Goal: Information Seeking & Learning: Learn about a topic

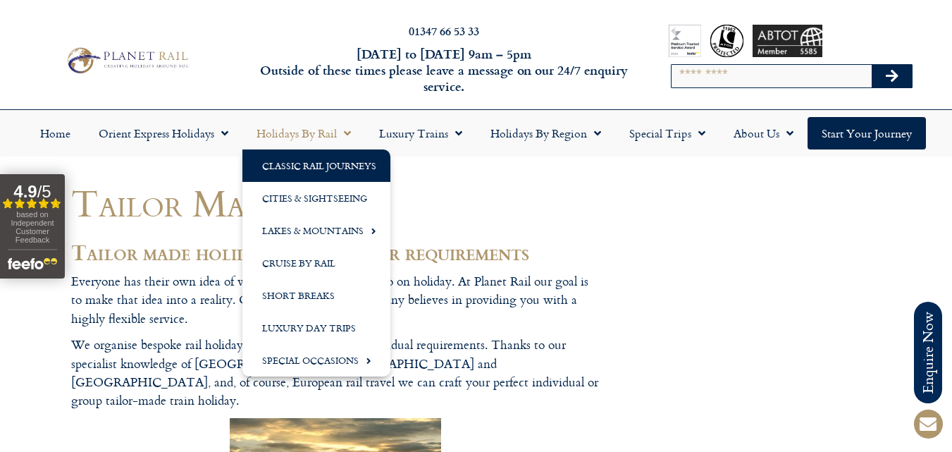
click at [342, 162] on link "Classic Rail Journeys" at bounding box center [317, 165] width 148 height 32
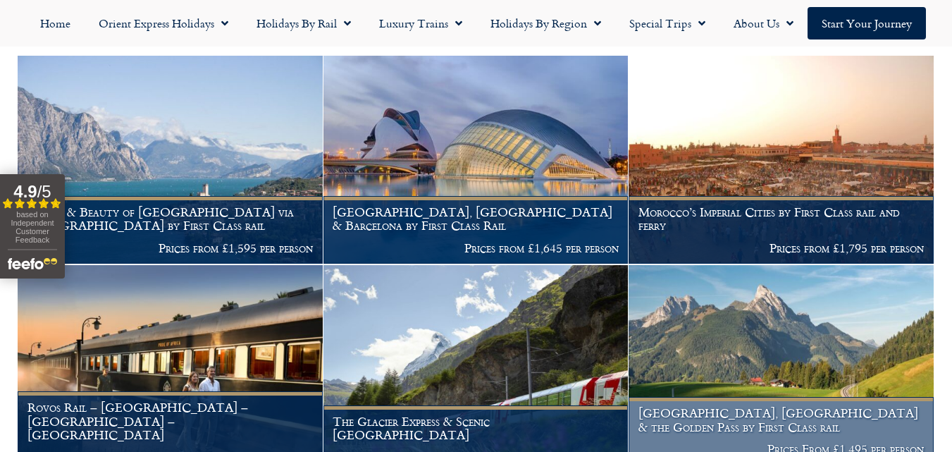
scroll to position [282, 0]
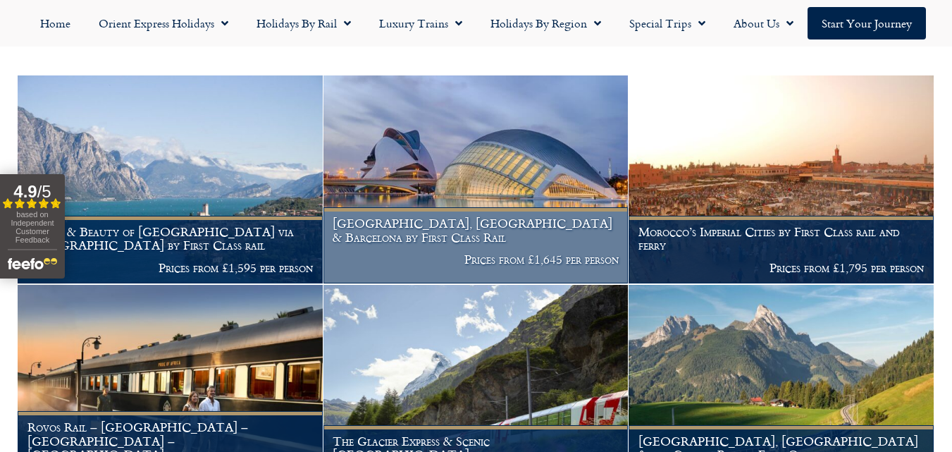
click at [501, 239] on h1 "Madrid, Valencia & Barcelona by First Class Rail" at bounding box center [476, 229] width 286 height 27
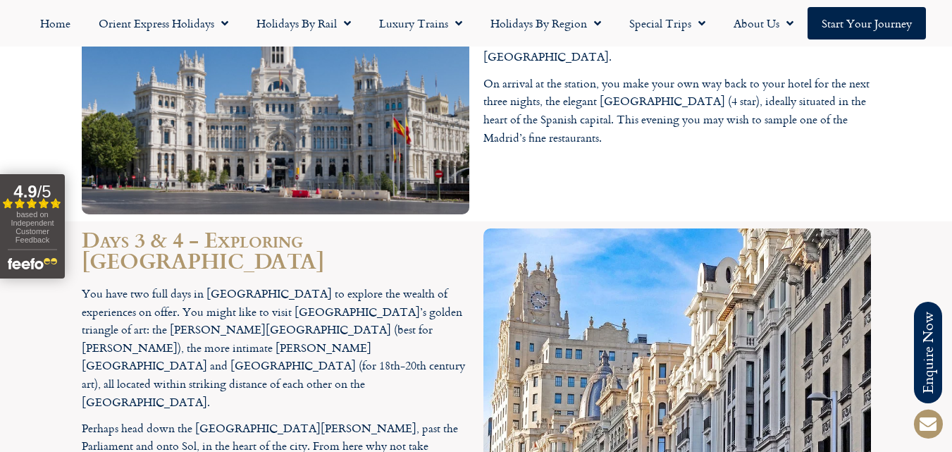
scroll to position [1792, 0]
